Goal: Task Accomplishment & Management: Manage account settings

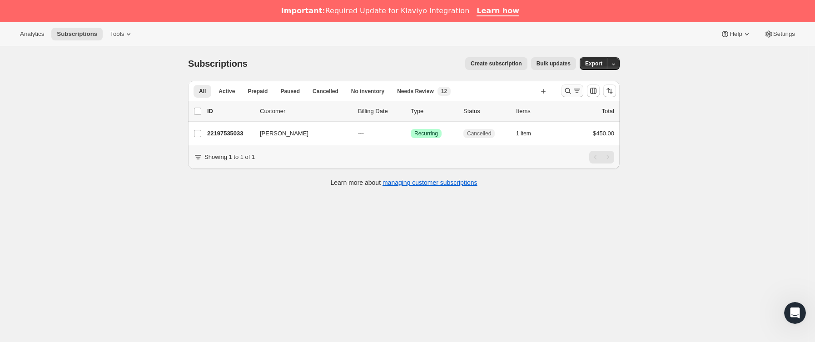
click at [572, 91] on icon "Buscar y filtrar resultados" at bounding box center [567, 90] width 9 height 9
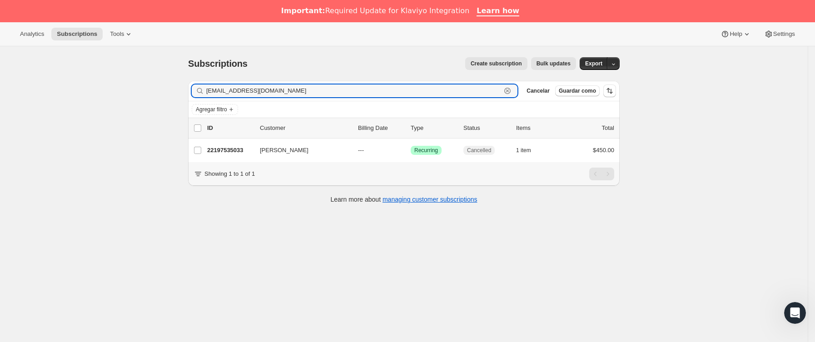
drag, startPoint x: 290, startPoint y: 93, endPoint x: 124, endPoint y: 101, distance: 166.4
click at [124, 101] on div "Subscriptions. Esta página está lista Subscriptions Create subscription Bulk up…" at bounding box center [404, 217] width 808 height 342
paste input "[PERSON_NAME].[PERSON_NAME]@g"
type input "[PERSON_NAME][EMAIL_ADDRESS][PERSON_NAME][DOMAIN_NAME]"
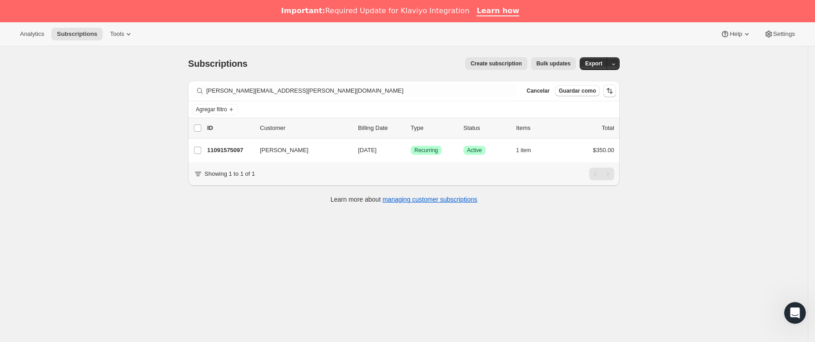
click at [246, 138] on div "list header ID Customer Billing Date Type Status Items Total" at bounding box center [404, 128] width 432 height 20
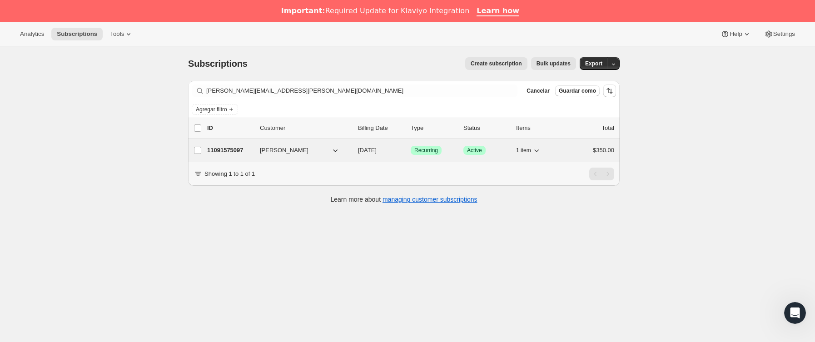
click at [244, 150] on p "11091575097" at bounding box center [229, 150] width 45 height 9
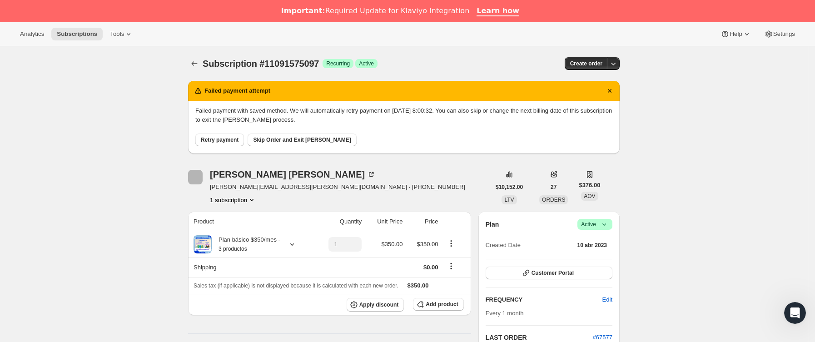
click at [606, 225] on icon at bounding box center [604, 224] width 4 height 2
click at [600, 255] on span "Cancel subscription" at bounding box center [598, 257] width 51 height 7
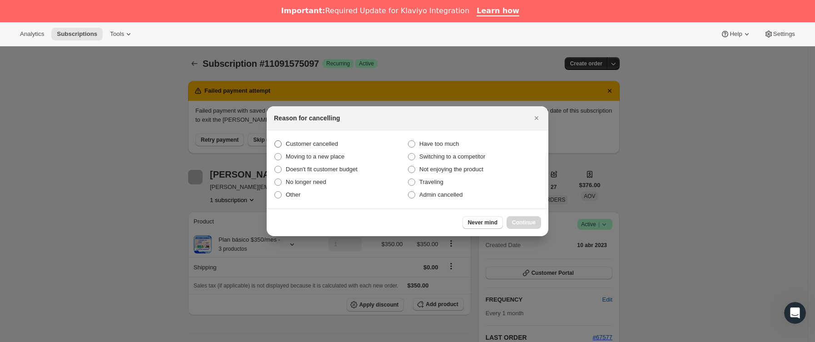
click at [322, 138] on label "Customer cancelled" at bounding box center [341, 144] width 134 height 13
click at [275, 140] on input "Customer cancelled" at bounding box center [274, 140] width 0 height 0
radio input "true"
click at [529, 219] on span "Continue" at bounding box center [524, 222] width 24 height 7
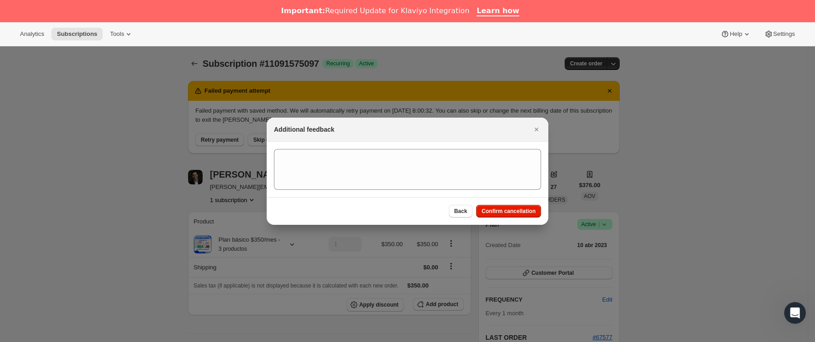
click at [528, 218] on div "Back Confirm cancellation" at bounding box center [408, 211] width 282 height 28
click at [525, 208] on span "Confirm cancellation" at bounding box center [508, 211] width 54 height 7
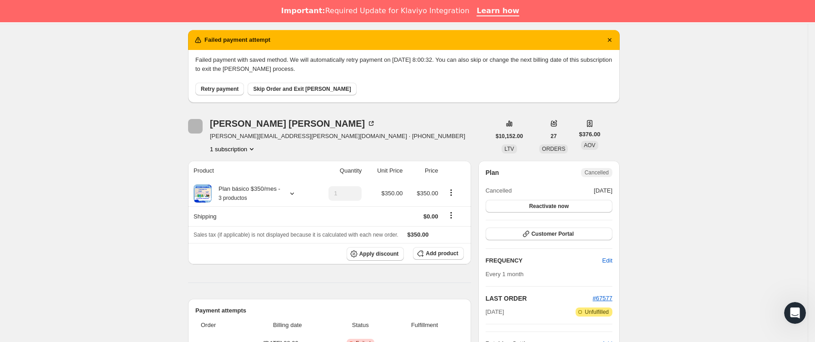
scroll to position [341, 0]
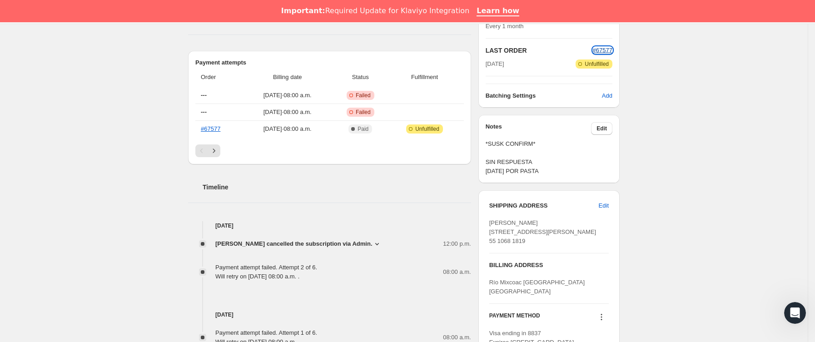
click at [603, 52] on span "#67577" at bounding box center [603, 50] width 20 height 7
click at [607, 127] on span "Edit" at bounding box center [601, 128] width 10 height 7
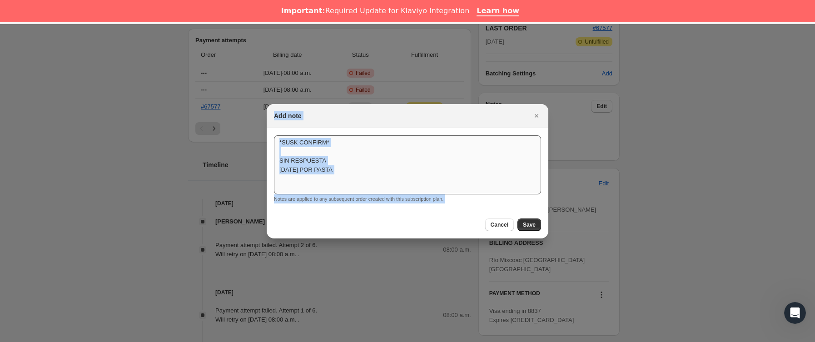
click at [381, 182] on textarea "*SUSK CONFIRM* SIN RESPUESTA [DATE] POR PASTA" at bounding box center [407, 164] width 267 height 59
click at [371, 172] on textarea "*SUSK CONFIRM* SIN RESPUESTA [DATE] POR PASTA" at bounding box center [407, 164] width 267 height 59
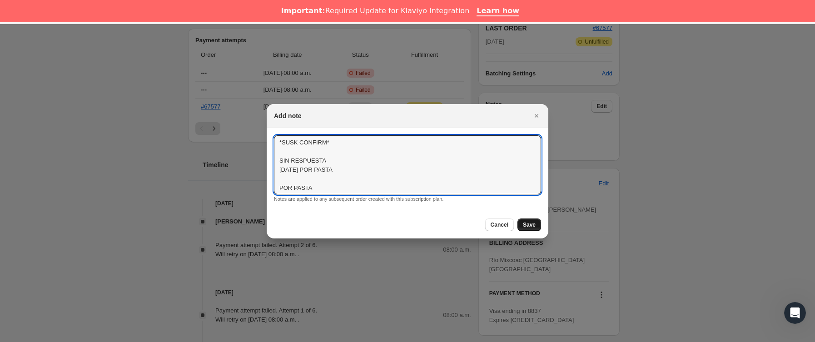
type textarea "*SUSK CONFIRM* SIN RESPUESTA [DATE] POR PASTA POR PASTA"
click at [527, 228] on span "Save" at bounding box center [529, 224] width 13 height 7
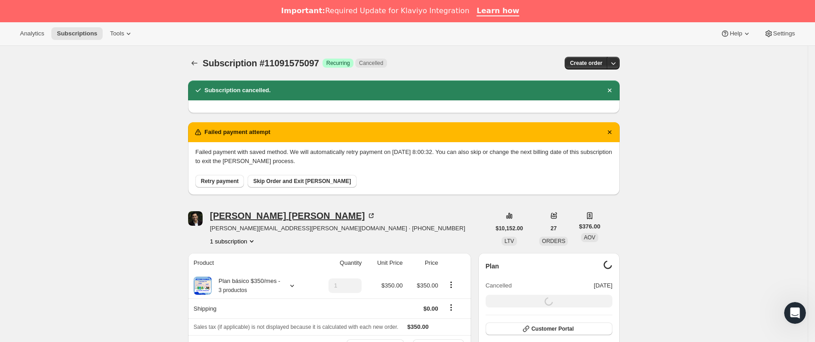
scroll to position [0, 0]
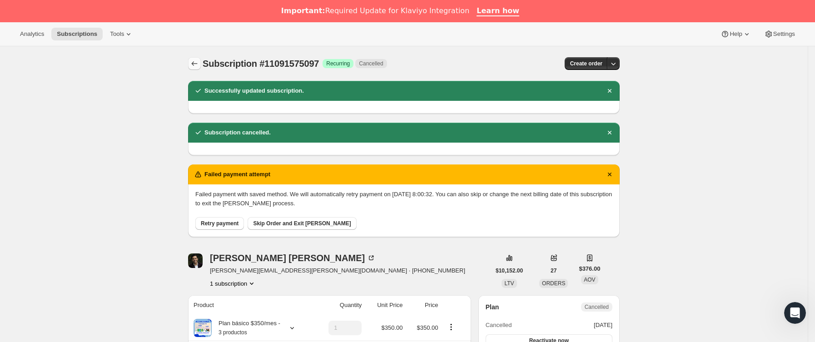
click at [195, 60] on icon "Subscriptions" at bounding box center [194, 63] width 9 height 9
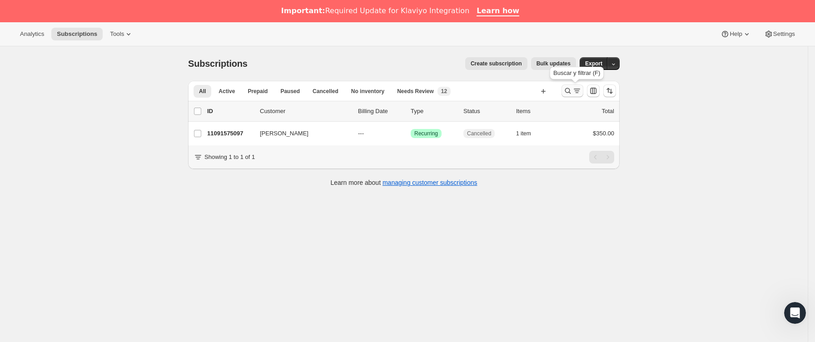
click at [581, 90] on icon "Buscar y filtrar resultados" at bounding box center [576, 90] width 9 height 9
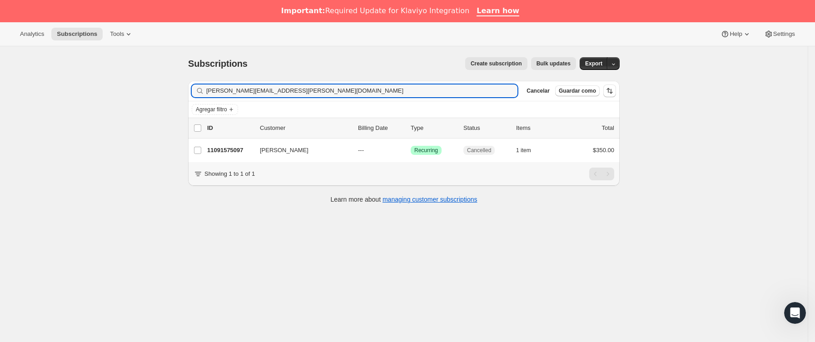
drag, startPoint x: 81, startPoint y: 101, endPoint x: 74, endPoint y: 103, distance: 7.4
click at [74, 103] on div "Subscriptions. Esta página está lista Subscriptions Create subscription Bulk up…" at bounding box center [404, 217] width 808 height 342
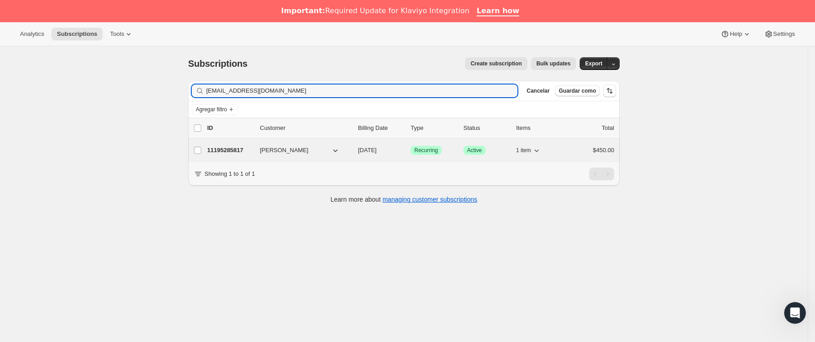
type input "[EMAIL_ADDRESS][DOMAIN_NAME]"
click at [244, 151] on p "11195285817" at bounding box center [229, 150] width 45 height 9
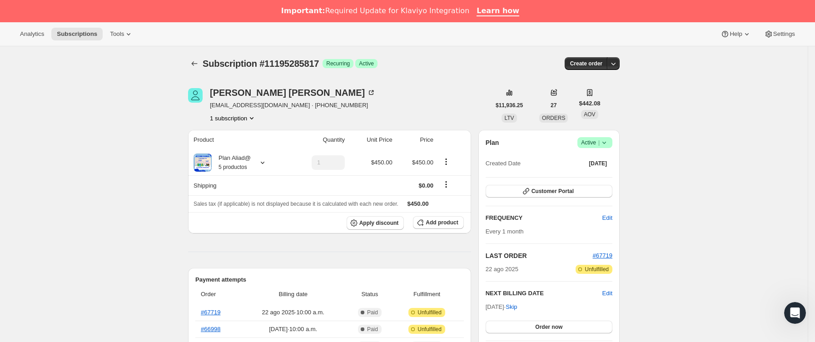
click at [193, 56] on div "Subscription #11195285817. Esta página está lista Subscription #11195285817 Log…" at bounding box center [404, 63] width 432 height 35
click at [206, 62] on span "Subscription #11195285817" at bounding box center [261, 64] width 116 height 10
click at [195, 59] on icon "Subscriptions" at bounding box center [194, 63] width 9 height 9
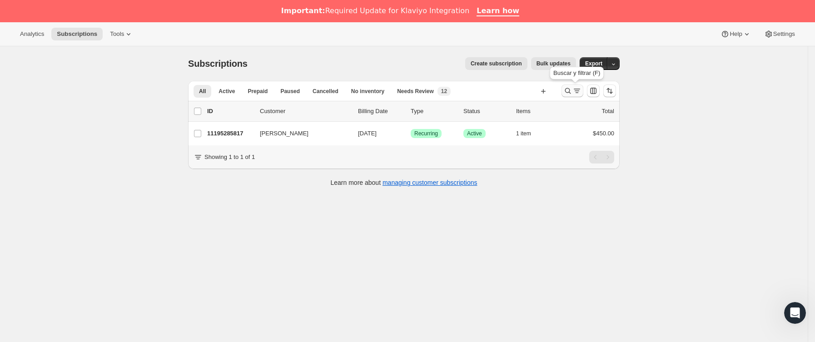
click at [564, 89] on div at bounding box center [589, 91] width 62 height 18
click at [581, 88] on icon "Buscar y filtrar resultados" at bounding box center [576, 90] width 9 height 9
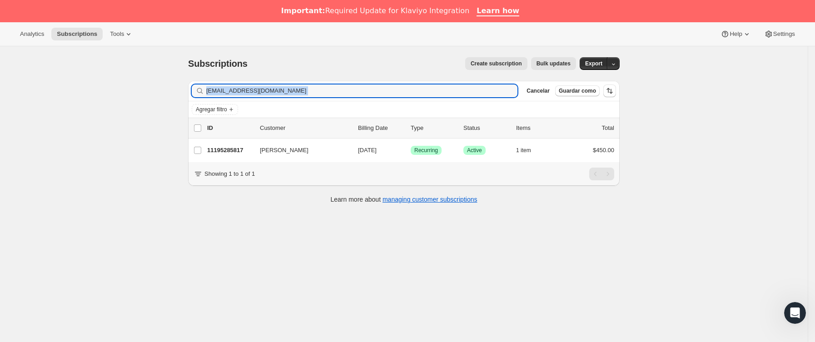
drag, startPoint x: 340, startPoint y: 99, endPoint x: 175, endPoint y: 107, distance: 165.0
click at [174, 107] on div "Subscriptions. Esta página está lista Subscriptions Create subscription Bulk up…" at bounding box center [404, 217] width 808 height 342
click at [332, 85] on input "[EMAIL_ADDRESS][DOMAIN_NAME]" at bounding box center [353, 90] width 295 height 13
drag, startPoint x: 330, startPoint y: 90, endPoint x: 174, endPoint y: 91, distance: 156.7
click at [175, 91] on div "Subscriptions. Esta página está lista Subscriptions Create subscription Bulk up…" at bounding box center [404, 217] width 808 height 342
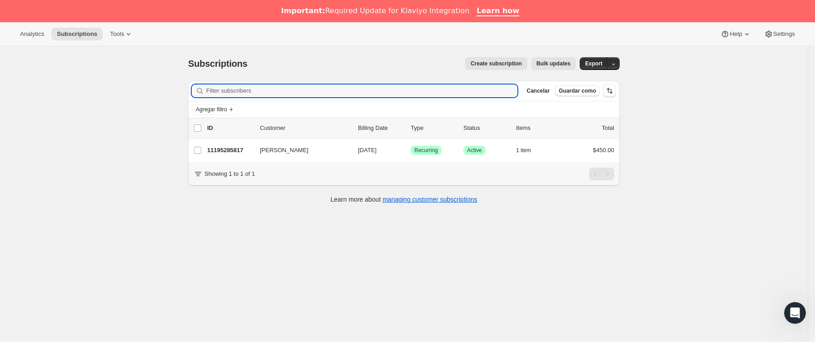
paste input "[EMAIL_ADDRESS][DOMAIN_NAME]"
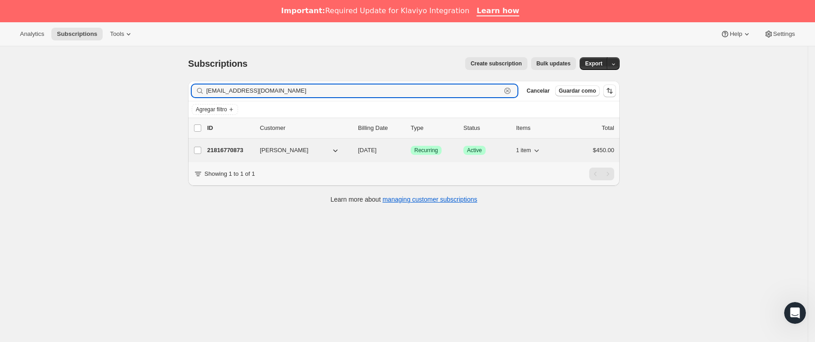
type input "[EMAIL_ADDRESS][DOMAIN_NAME]"
click at [257, 157] on div "21816770873 majo mulás [DATE] Logrado Recurring Logrado Active 1 item $450.00" at bounding box center [410, 150] width 407 height 13
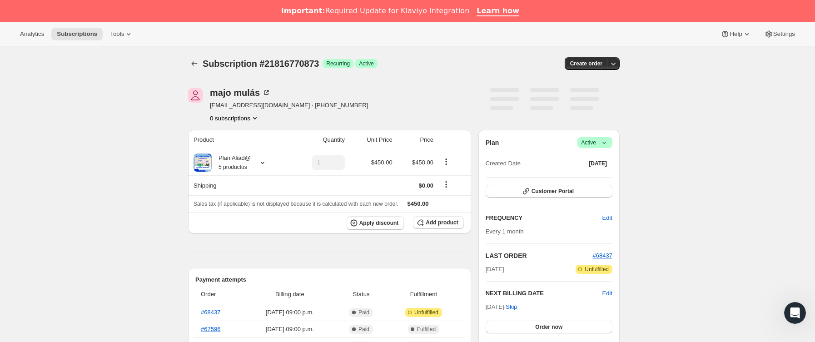
click at [606, 139] on icon at bounding box center [604, 142] width 9 height 9
click at [592, 176] on span "Cancel subscription" at bounding box center [598, 176] width 51 height 7
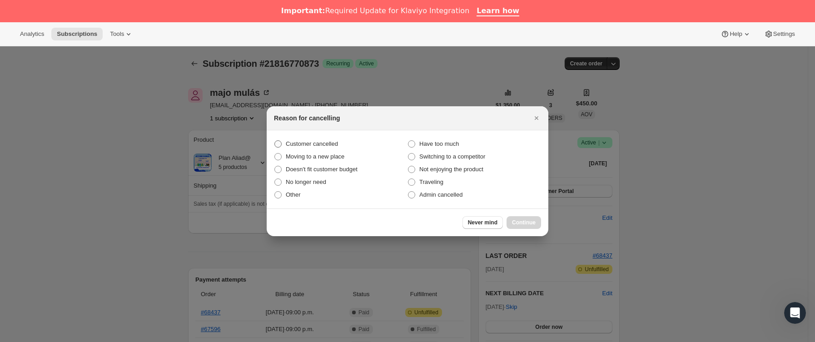
click at [302, 141] on span "Customer cancelled" at bounding box center [312, 143] width 52 height 7
click at [275, 141] on input "Customer cancelled" at bounding box center [274, 140] width 0 height 0
radio input "true"
click at [536, 224] on button "Continue" at bounding box center [523, 222] width 35 height 13
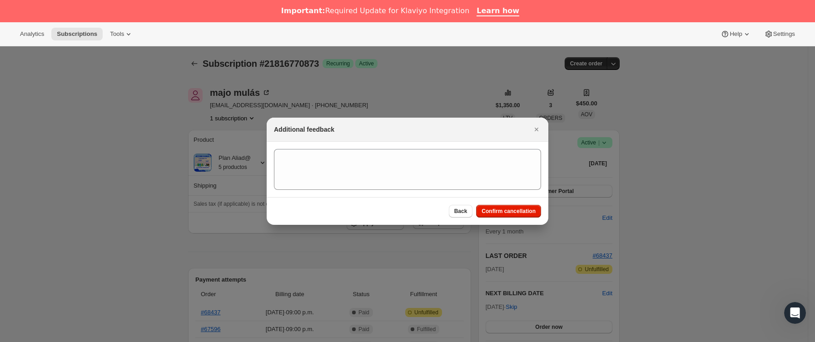
click at [527, 218] on div "Back Confirm cancellation" at bounding box center [408, 211] width 282 height 28
click at [526, 216] on button "Confirm cancellation" at bounding box center [508, 211] width 65 height 13
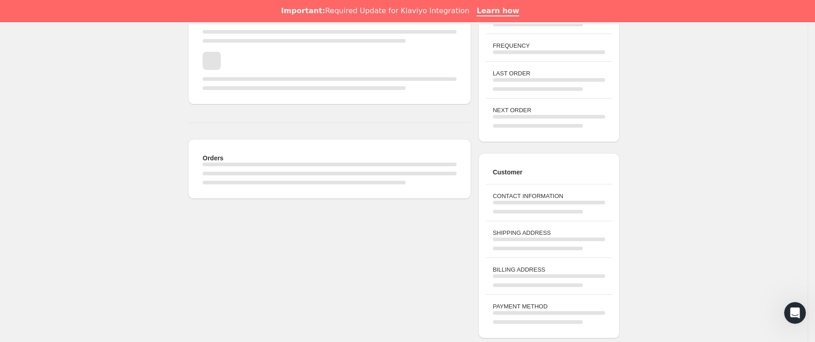
scroll to position [204, 0]
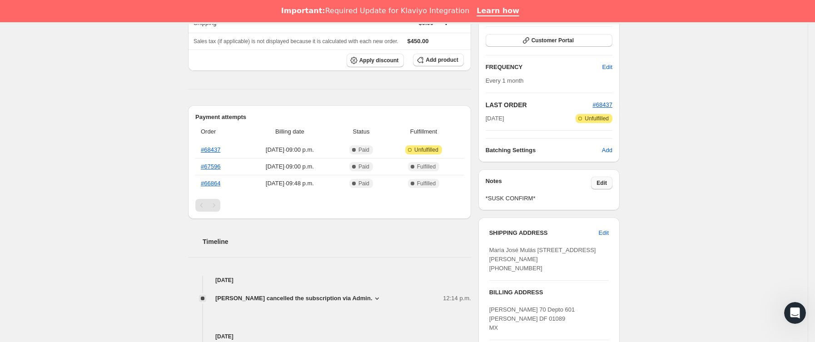
click at [604, 180] on button "Edit" at bounding box center [601, 183] width 21 height 13
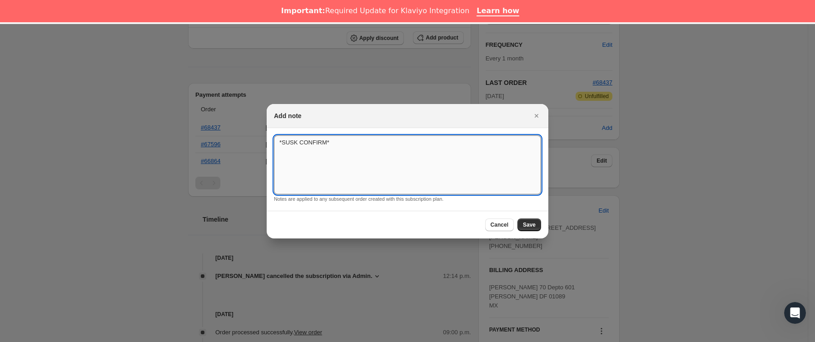
click at [422, 146] on textarea "*SUSK CONFIRM*" at bounding box center [407, 164] width 267 height 59
type textarea "*SUSK CONFIRM* cambio de servucui"
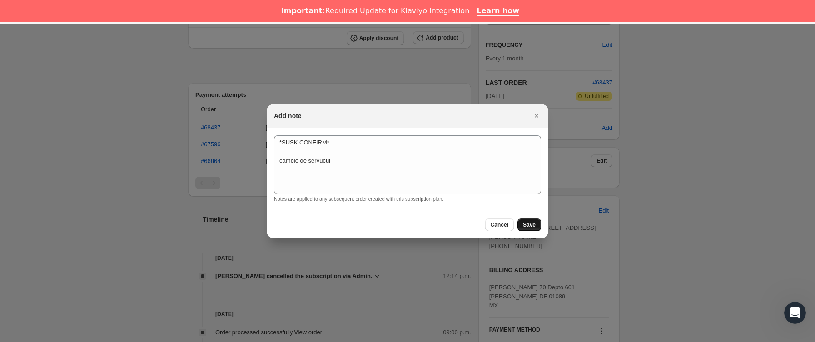
click at [531, 222] on span "Save" at bounding box center [529, 224] width 13 height 7
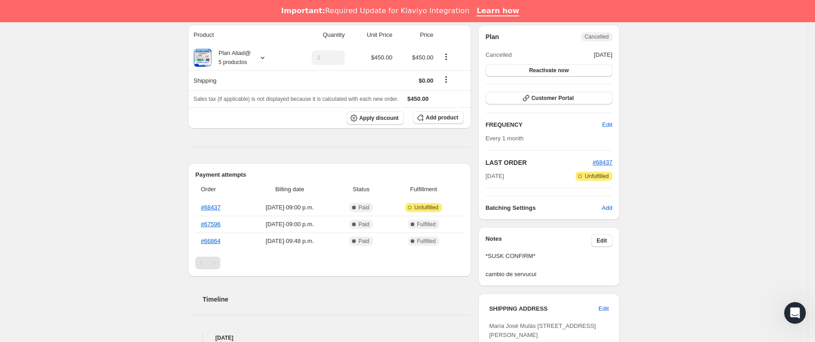
scroll to position [174, 0]
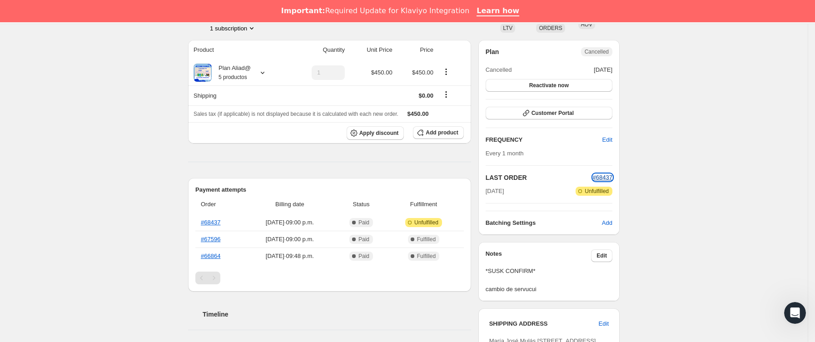
click at [610, 177] on span "#68437" at bounding box center [603, 177] width 20 height 7
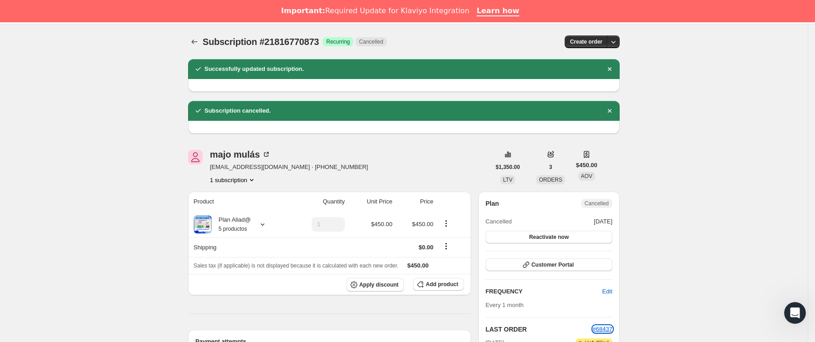
scroll to position [0, 0]
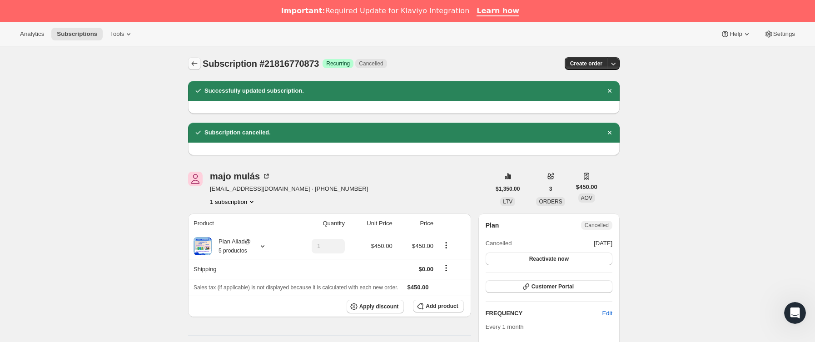
click at [198, 59] on icon "Subscriptions" at bounding box center [194, 63] width 9 height 9
